Goal: Navigation & Orientation: Go to known website

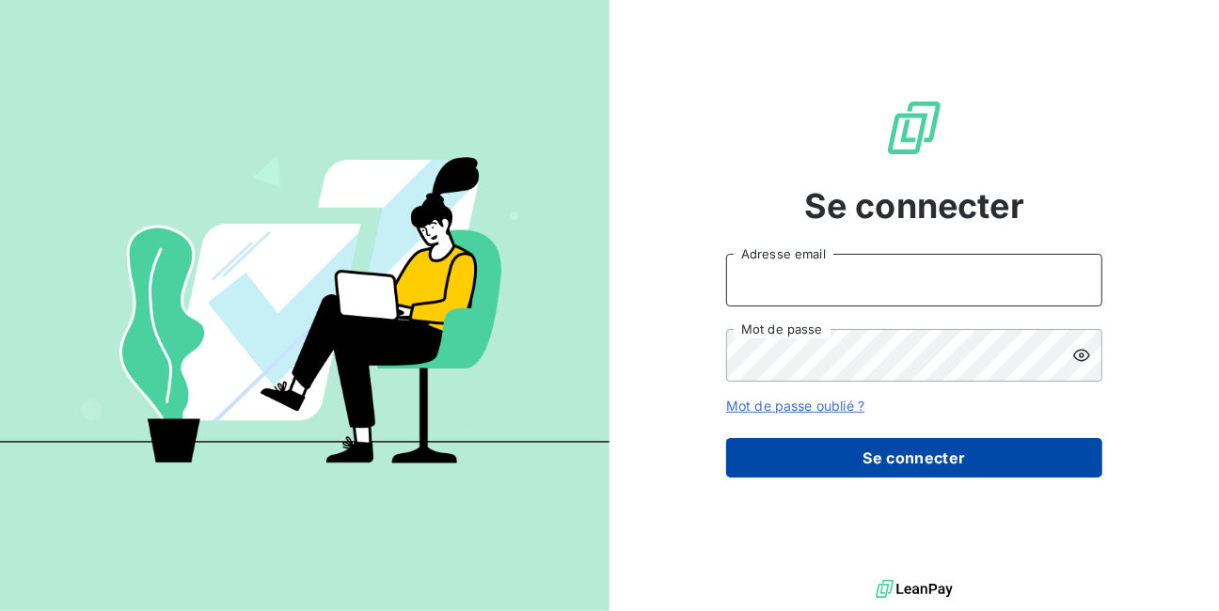
type input "[EMAIL_ADDRESS][DOMAIN_NAME]"
click at [897, 458] on button "Se connecter" at bounding box center [914, 457] width 376 height 39
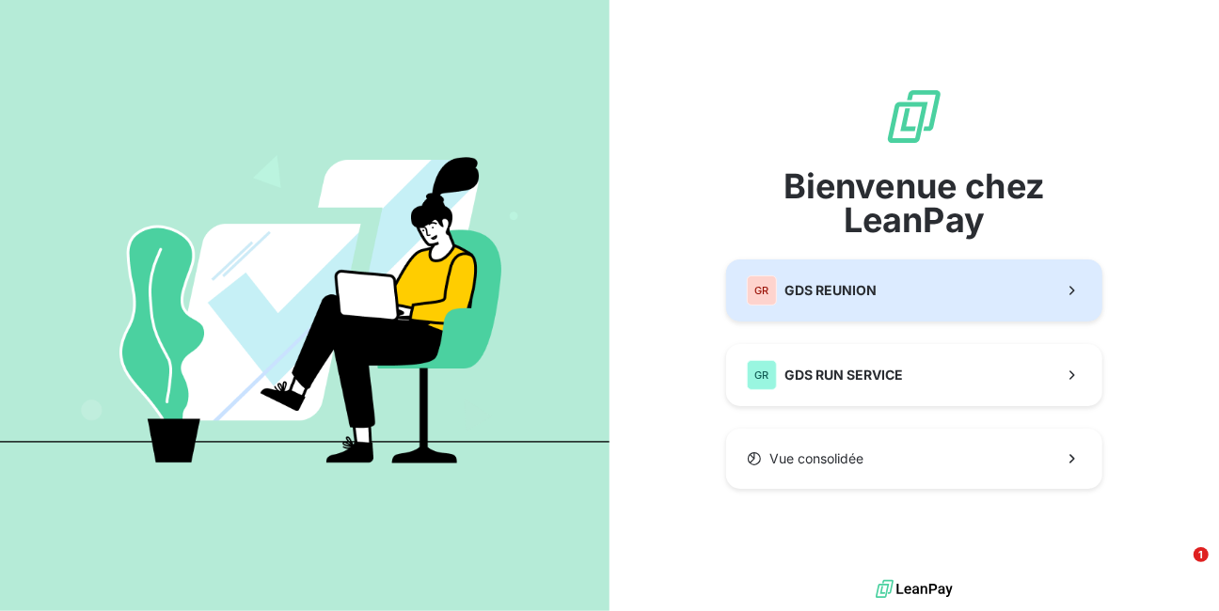
click at [874, 294] on span "GDS REUNION" at bounding box center [830, 290] width 92 height 19
